Goal: Book appointment/travel/reservation

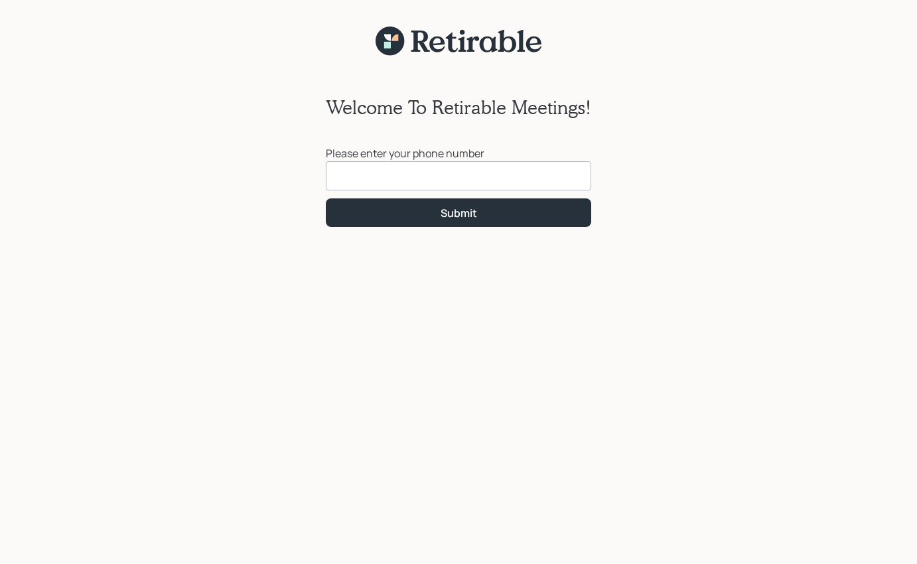
click at [490, 176] on input at bounding box center [458, 175] width 265 height 29
type input "(336) 302-0540"
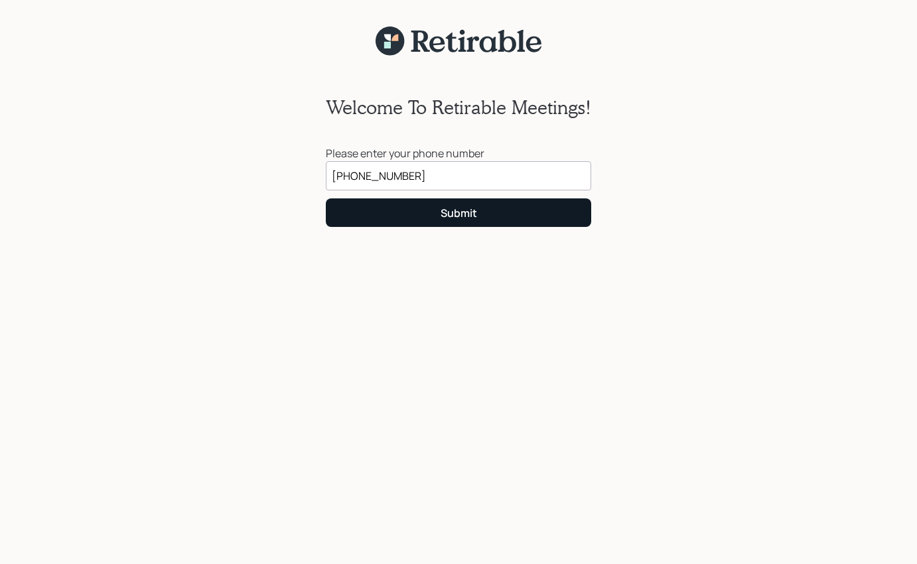
click at [474, 212] on div "Submit" at bounding box center [458, 213] width 36 height 15
